Goal: Information Seeking & Learning: Learn about a topic

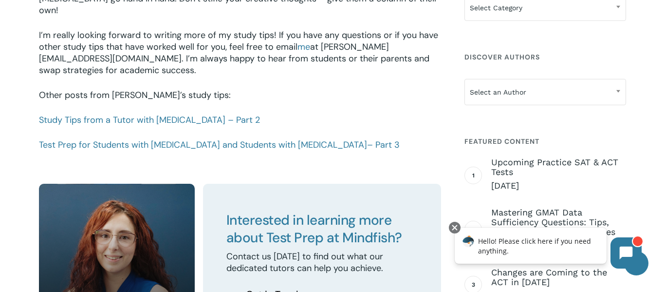
scroll to position [1446, 0]
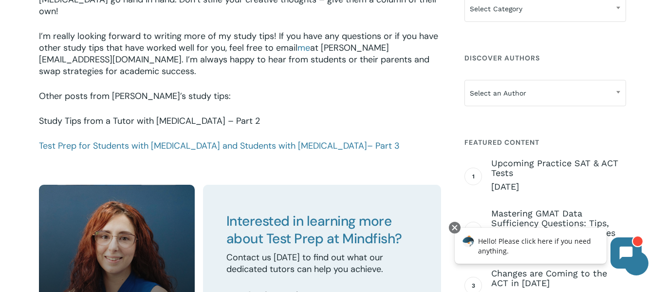
click at [151, 115] on link "Study Tips from a Tutor with [MEDICAL_DATA] – Part 2" at bounding box center [149, 121] width 221 height 12
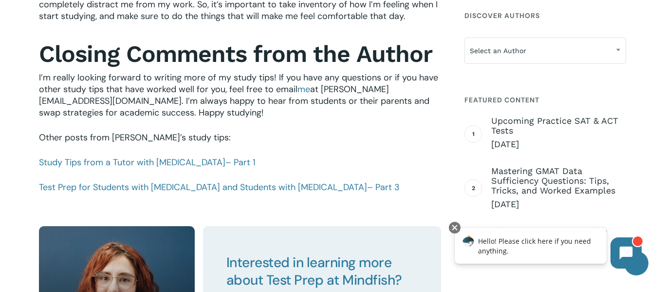
scroll to position [1091, 0]
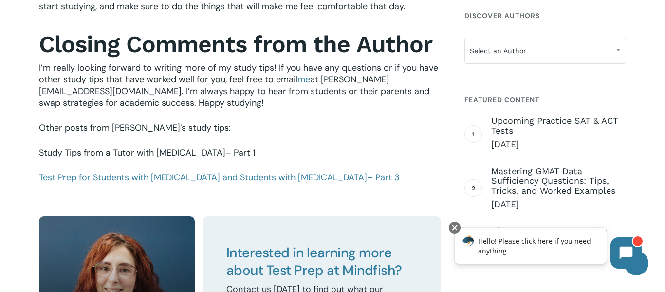
click at [152, 147] on link "Study Tips from a Tutor with [MEDICAL_DATA] – Part 1" at bounding box center [147, 153] width 217 height 12
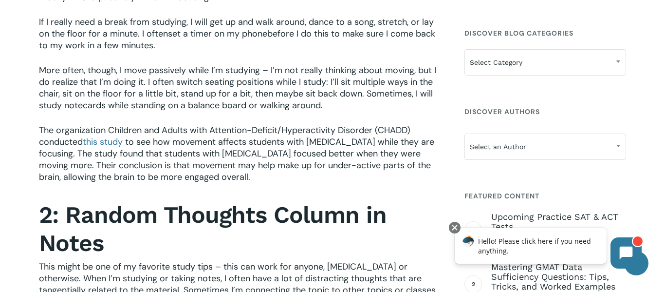
scroll to position [658, 0]
